Goal: Task Accomplishment & Management: Manage account settings

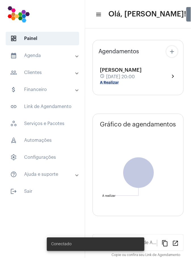
type input "[URL][DOMAIN_NAME]"
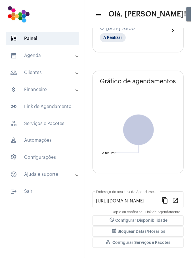
scroll to position [65, 0]
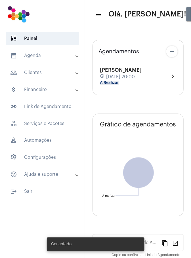
click at [41, 58] on mat-panel-title "calendar_month_outlined Agenda" at bounding box center [43, 55] width 66 height 7
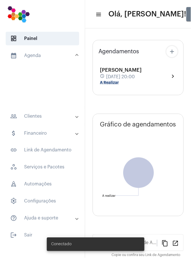
type input "[URL][DOMAIN_NAME]"
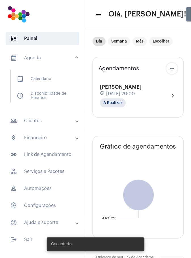
click at [53, 79] on span "calendar_month_outlined Calendário" at bounding box center [42, 79] width 60 height 14
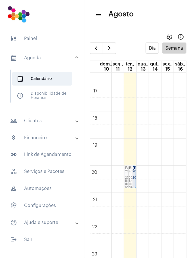
scroll to position [456, 0]
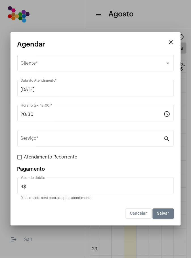
click at [141, 214] on span "Cancelar" at bounding box center [138, 214] width 17 height 4
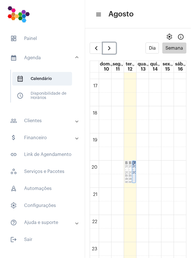
click at [108, 50] on span "button" at bounding box center [109, 48] width 7 height 7
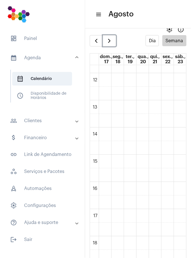
scroll to position [320, 0]
click at [119, 157] on td at bounding box center [143, 161] width 88 height 14
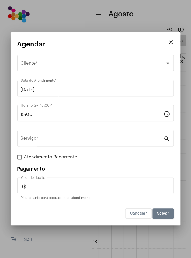
click at [88, 66] on div "Selecione o Cliente" at bounding box center [93, 64] width 145 height 5
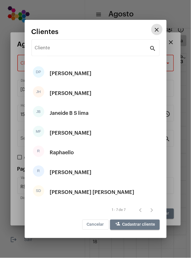
click at [62, 173] on div "[PERSON_NAME]" at bounding box center [71, 172] width 42 height 17
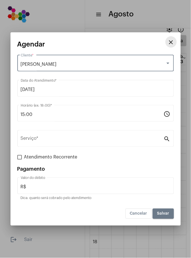
click at [176, 41] on button "close" at bounding box center [170, 41] width 11 height 11
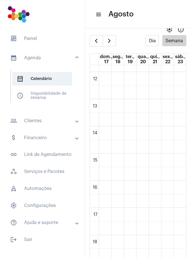
click at [130, 158] on td at bounding box center [143, 161] width 88 height 14
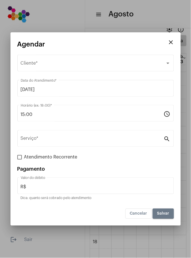
click at [96, 64] on div "Selecione o Cliente" at bounding box center [93, 64] width 145 height 5
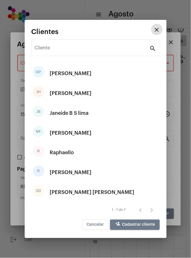
click at [67, 171] on div "[PERSON_NAME]" at bounding box center [71, 172] width 42 height 17
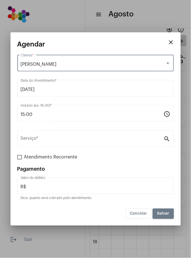
click at [103, 139] on input "Serviço *" at bounding box center [92, 139] width 143 height 5
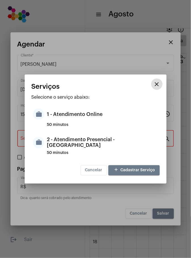
click at [91, 113] on div "1 - Atendimento Online" at bounding box center [102, 114] width 111 height 17
type input "1 - Atendimento Online"
type input "R$ 0"
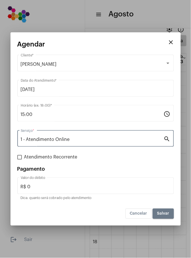
click at [96, 138] on input "1 - Atendimento Online" at bounding box center [92, 139] width 143 height 5
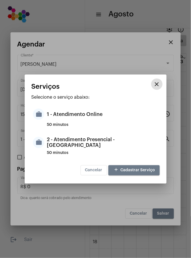
click at [116, 143] on div "2 - Atendimento Presencial - [GEOGRAPHIC_DATA]" at bounding box center [102, 142] width 111 height 17
type input "2 - Atendimento Presencial - [GEOGRAPHIC_DATA]"
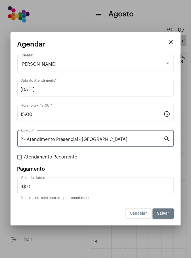
click at [162, 215] on span "Salvar" at bounding box center [163, 214] width 12 height 4
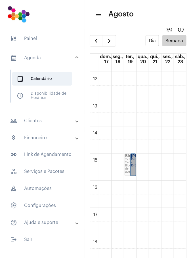
click at [133, 161] on link "[PERSON_NAME] 15:00 - 15:50" at bounding box center [133, 165] width 6 height 22
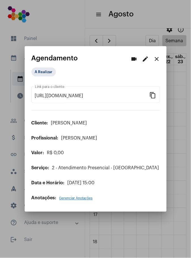
click at [147, 62] on button "edit" at bounding box center [145, 58] width 11 height 11
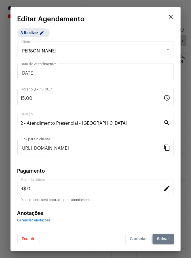
click at [26, 51] on span "[PERSON_NAME]" at bounding box center [39, 51] width 36 height 5
click at [169, 49] on div at bounding box center [167, 49] width 3 height 1
click at [34, 240] on span "Excluir" at bounding box center [28, 239] width 13 height 4
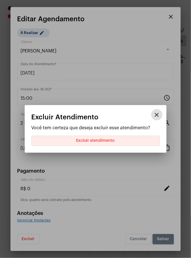
click at [111, 141] on span "Excluir atendimento" at bounding box center [95, 141] width 39 height 4
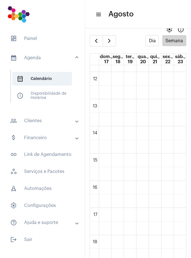
click at [43, 122] on mat-panel-title "people_outline Clientes" at bounding box center [43, 120] width 66 height 7
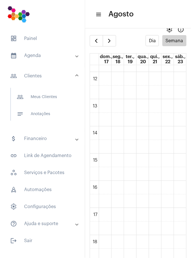
click at [40, 76] on mat-panel-title "people_outline Clientes" at bounding box center [43, 76] width 66 height 7
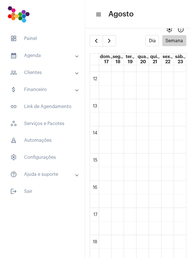
click at [42, 75] on mat-panel-title "people_outline Clientes" at bounding box center [43, 72] width 66 height 7
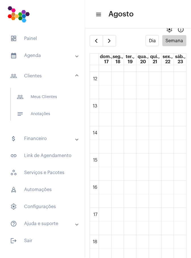
click at [58, 97] on span "people_outline Meus Clientes" at bounding box center [42, 97] width 60 height 14
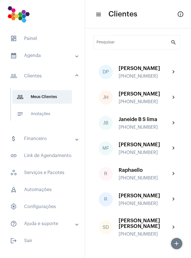
click at [135, 45] on input "Pesquisar" at bounding box center [134, 43] width 74 height 5
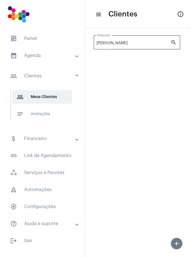
click at [157, 44] on input "[PERSON_NAME]" at bounding box center [134, 43] width 74 height 5
type input "[PERSON_NAME]"
click at [153, 108] on mat-sidenav-content "menu Clientes info_outlined [PERSON_NAME] Pesquisar search add" at bounding box center [138, 129] width 106 height 258
click at [180, 245] on mat-icon "add" at bounding box center [176, 243] width 7 height 7
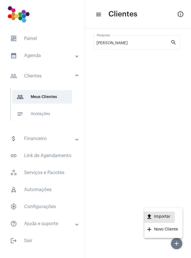
click at [166, 215] on span "upload Importar" at bounding box center [158, 217] width 24 height 11
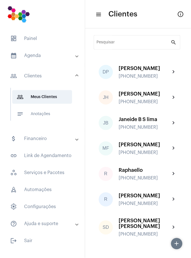
scroll to position [1, 0]
click at [180, 244] on mat-icon "add" at bounding box center [176, 243] width 7 height 7
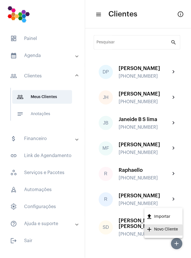
click at [173, 230] on span "add Novo Cliente" at bounding box center [162, 230] width 32 height 11
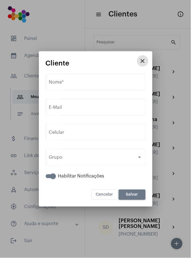
click at [92, 84] on input "Nome *" at bounding box center [95, 83] width 93 height 5
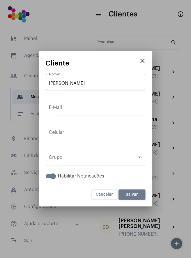
type input "[PERSON_NAME]"
click at [98, 106] on input "E-Mail" at bounding box center [95, 108] width 93 height 5
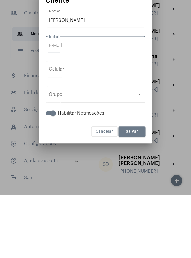
click at [110, 161] on div "Grupo" at bounding box center [93, 158] width 88 height 5
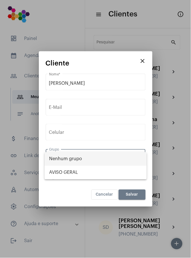
click at [85, 159] on span "Nenhum grupo" at bounding box center [95, 159] width 93 height 14
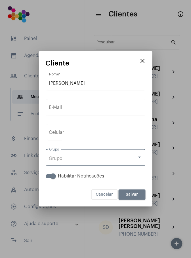
click at [55, 177] on span at bounding box center [53, 177] width 6 height 6
click at [48, 178] on input "Habilitar Notificações" at bounding box center [48, 178] width 0 height 0
checkbox input "false"
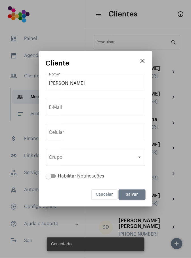
click at [94, 133] on input "tel" at bounding box center [95, 133] width 93 height 5
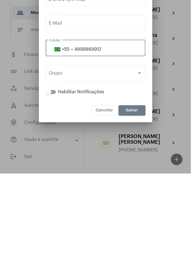
type input "4899869912"
click at [119, 159] on div "Grupo" at bounding box center [93, 158] width 88 height 5
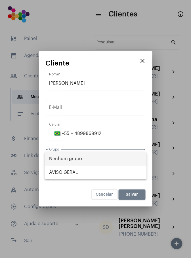
click at [81, 159] on span "Nenhum grupo" at bounding box center [95, 159] width 93 height 14
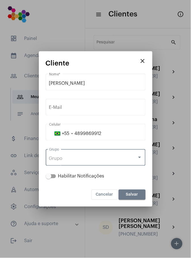
click at [52, 176] on span at bounding box center [51, 176] width 10 height 4
click at [48, 178] on input "Habilitar Notificações" at bounding box center [48, 178] width 0 height 0
checkbox input "true"
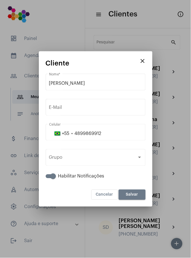
click at [117, 160] on div "Grupo" at bounding box center [93, 158] width 88 height 5
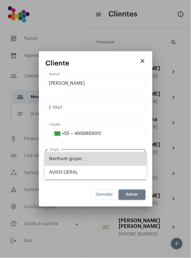
click at [104, 160] on span "Nenhum grupo" at bounding box center [95, 159] width 93 height 14
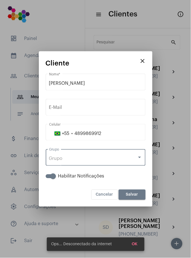
click at [137, 194] on span "Salvar" at bounding box center [132, 195] width 12 height 4
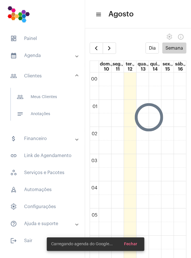
scroll to position [163, 0]
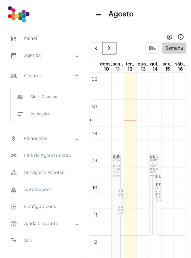
click at [111, 48] on span "button" at bounding box center [109, 48] width 7 height 7
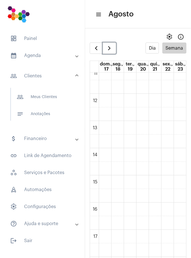
scroll to position [305, 0]
click at [132, 180] on td at bounding box center [143, 183] width 88 height 14
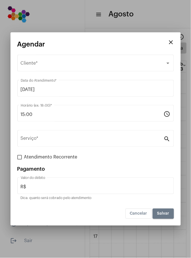
click at [142, 62] on div "Selecione o Cliente" at bounding box center [93, 64] width 145 height 5
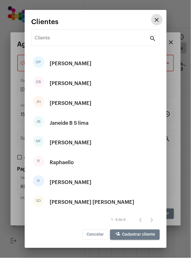
click at [91, 84] on div "DB [PERSON_NAME]" at bounding box center [95, 83] width 128 height 20
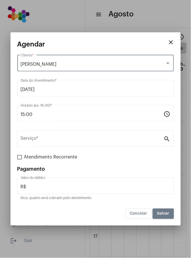
click at [102, 138] on input "Serviço *" at bounding box center [92, 139] width 143 height 5
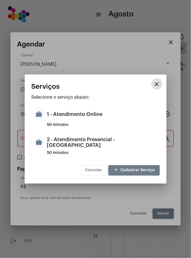
click at [132, 144] on div "2 - Atendimento Presencial - [GEOGRAPHIC_DATA]" at bounding box center [102, 142] width 111 height 17
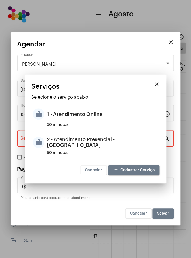
type input "2 - Atendimento Presencial - [GEOGRAPHIC_DATA]"
type input "R$ 0"
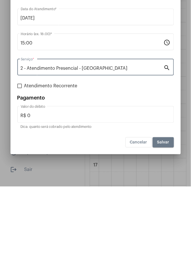
click at [166, 215] on span "Salvar" at bounding box center [163, 214] width 12 height 4
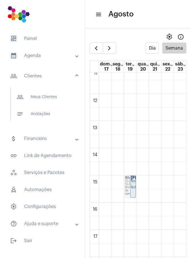
click at [134, 100] on td at bounding box center [143, 101] width 88 height 14
click at [37, 40] on span "dashboard Painel" at bounding box center [42, 39] width 73 height 14
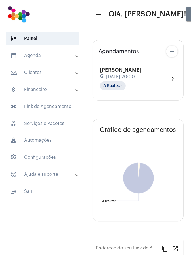
type input "[URL][DOMAIN_NAME]"
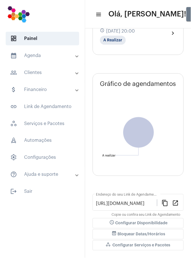
scroll to position [68, 0]
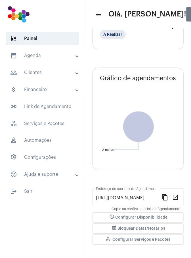
click at [163, 227] on span "event_busy Bloquear Datas/Horários" at bounding box center [138, 229] width 54 height 4
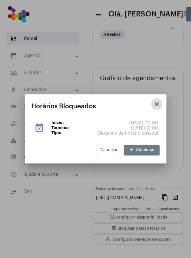
click at [137, 124] on span "[DATE] 09:00" at bounding box center [143, 123] width 29 height 5
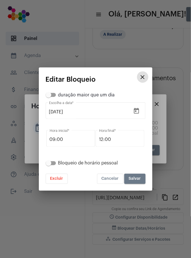
click at [105, 111] on input "[DATE]" at bounding box center [90, 111] width 82 height 5
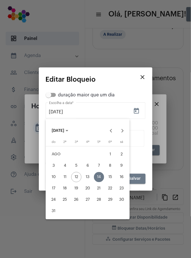
click at [79, 187] on div "19" at bounding box center [76, 188] width 10 height 10
type input "[DATE]"
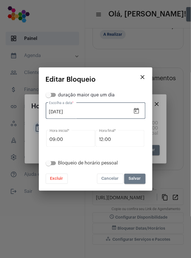
click at [76, 139] on input "09:00" at bounding box center [71, 139] width 42 height 5
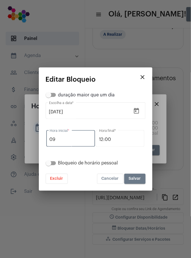
type input "0"
type input "12:00"
click at [118, 140] on input "12:00" at bounding box center [120, 139] width 42 height 5
click at [104, 139] on input "12:00" at bounding box center [120, 139] width 42 height 5
click at [102, 140] on input "12:00" at bounding box center [120, 139] width 42 height 5
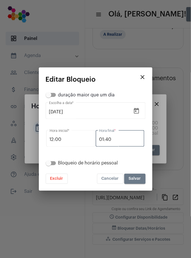
click at [124, 142] on input "01:40" at bounding box center [120, 139] width 42 height 5
type input "0"
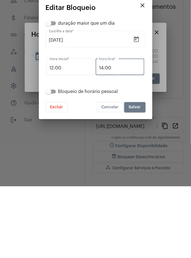
type input "14:00"
click at [142, 183] on button "Salvar" at bounding box center [134, 179] width 21 height 10
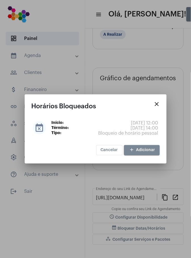
click at [148, 148] on button "add Adicionar" at bounding box center [142, 150] width 36 height 10
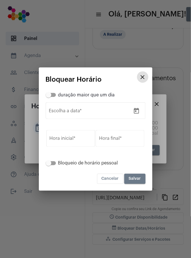
click at [100, 111] on input "Escolha a data *" at bounding box center [90, 111] width 82 height 5
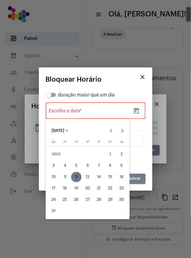
click at [77, 187] on div "19" at bounding box center [76, 188] width 10 height 10
type input "[DATE]"
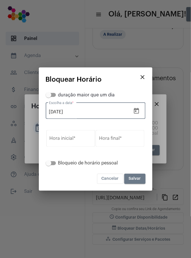
click at [79, 138] on input "Hora inicial *" at bounding box center [71, 139] width 42 height 5
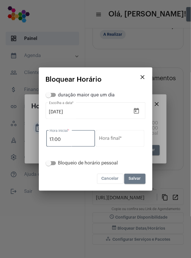
type input "17:00"
click at [125, 140] on input "Hora final *" at bounding box center [120, 139] width 42 height 5
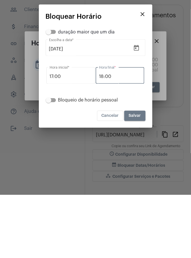
type input "18:00"
click at [140, 178] on span "Salvar" at bounding box center [135, 179] width 12 height 4
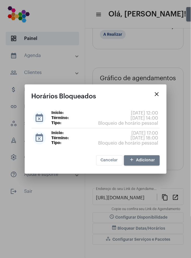
click at [160, 94] on button "close" at bounding box center [156, 93] width 11 height 11
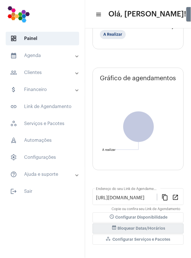
click at [50, 57] on mat-panel-title "calendar_month_outlined Agenda" at bounding box center [43, 55] width 66 height 7
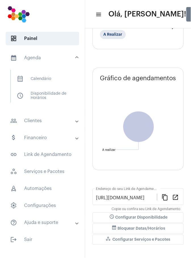
click at [48, 79] on span "calendar_month_outlined Calendário" at bounding box center [42, 79] width 60 height 14
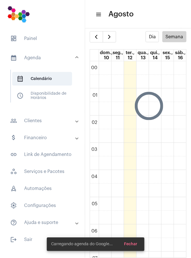
scroll to position [163, 0]
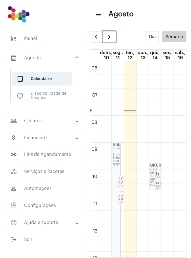
click at [110, 38] on span "button" at bounding box center [109, 36] width 7 height 7
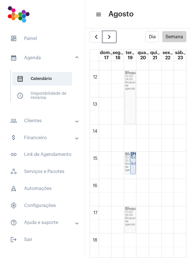
scroll to position [317, 0]
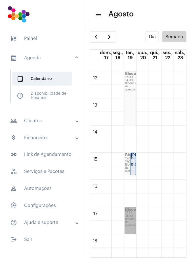
click at [133, 216] on link "Bloqueio 17:00 - 18:00 Bloqueio de agenda" at bounding box center [129, 220] width 11 height 27
click at [133, 218] on link "Bloqueio 17:00 - 18:00 Bloqueio de agenda" at bounding box center [129, 220] width 11 height 27
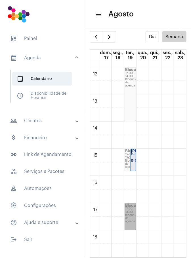
scroll to position [321, 0]
click at [35, 41] on span "dashboard Painel" at bounding box center [42, 39] width 73 height 14
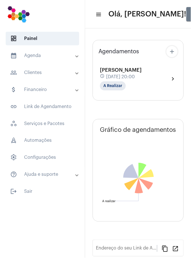
type input "[URL][DOMAIN_NAME]"
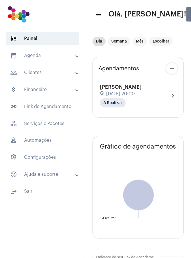
click at [62, 40] on span "dashboard Painel" at bounding box center [42, 39] width 73 height 14
click at [13, 40] on span "dashboard" at bounding box center [13, 38] width 7 height 7
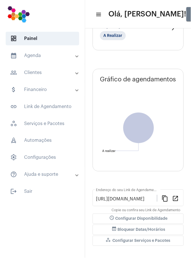
scroll to position [68, 0]
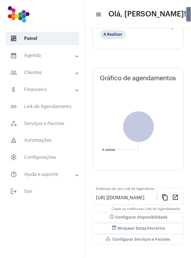
click at [161, 227] on span "event_busy Bloquear Datas/Horários" at bounding box center [138, 229] width 54 height 4
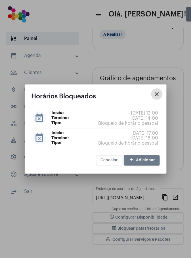
click at [147, 139] on span "[DATE] 18:00" at bounding box center [145, 138] width 28 height 5
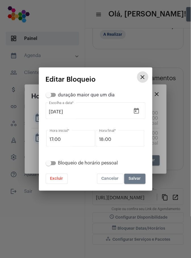
click at [61, 138] on input "17:00" at bounding box center [71, 139] width 42 height 5
click at [55, 138] on input "17:00" at bounding box center [71, 139] width 42 height 5
click at [53, 139] on input "17:00" at bounding box center [71, 139] width 42 height 5
type input "16:00"
click at [140, 179] on span "Salvar" at bounding box center [135, 179] width 12 height 4
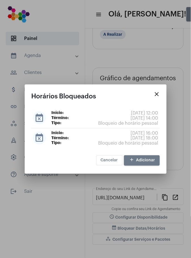
click at [157, 95] on mat-icon "close" at bounding box center [156, 94] width 7 height 7
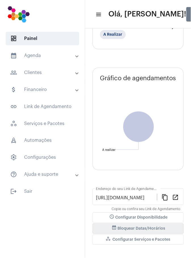
click at [41, 53] on mat-panel-title "calendar_month_outlined Agenda" at bounding box center [43, 55] width 66 height 7
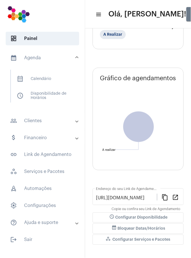
click at [50, 78] on span "calendar_month_outlined Calendário" at bounding box center [42, 79] width 60 height 14
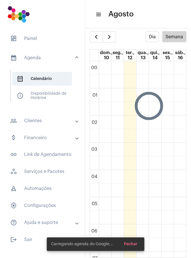
scroll to position [163, 0]
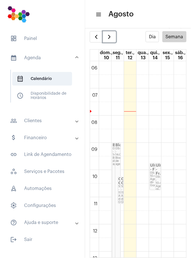
click at [112, 39] on span "button" at bounding box center [109, 36] width 7 height 7
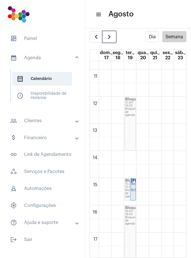
scroll to position [290, 0]
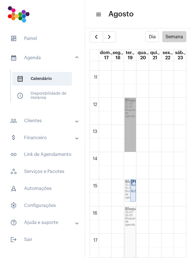
click at [134, 107] on link "Bloqueio 12:00 - 14:00 Bloqueio de agenda" at bounding box center [129, 125] width 11 height 54
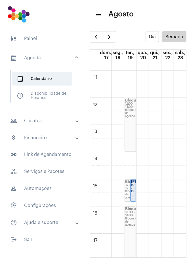
click at [36, 38] on span "dashboard Painel" at bounding box center [42, 39] width 73 height 14
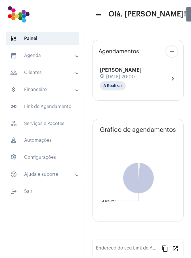
type input "[URL][DOMAIN_NAME]"
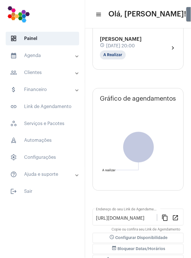
scroll to position [68, 0]
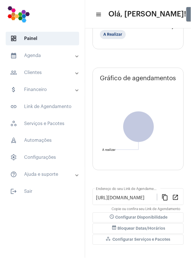
click at [159, 228] on span "event_busy Bloquear Datas/Horários" at bounding box center [138, 229] width 54 height 4
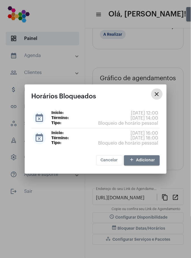
click at [157, 93] on mat-icon "close" at bounding box center [156, 94] width 7 height 7
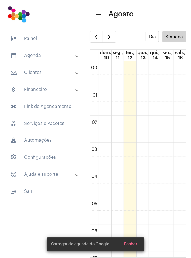
scroll to position [163, 0]
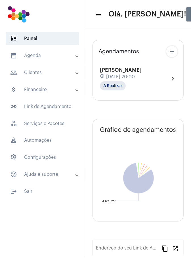
type input "[URL][DOMAIN_NAME]"
